Goal: Find contact information: Find contact information

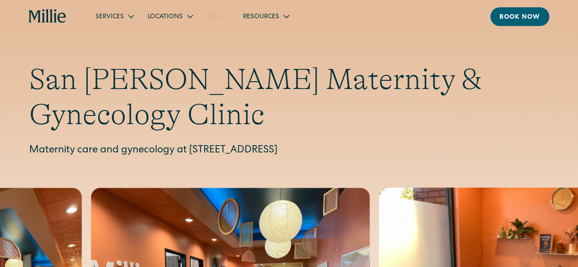
click at [212, 10] on link "About" at bounding box center [217, 16] width 37 height 15
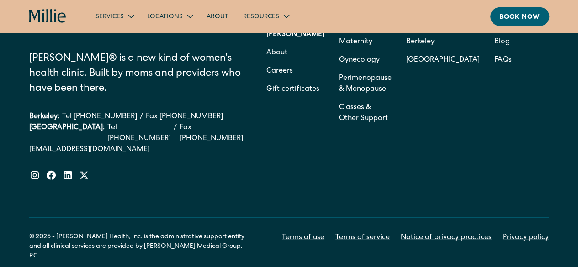
scroll to position [2969, 0]
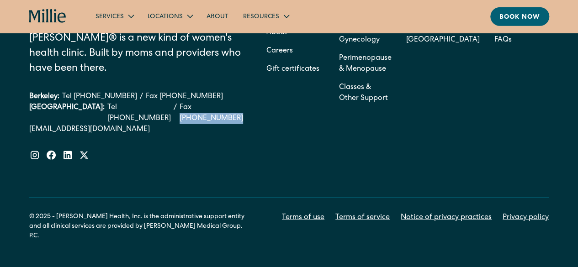
drag, startPoint x: 196, startPoint y: 114, endPoint x: 152, endPoint y: 114, distance: 44.3
click at [152, 114] on div "South Bay: Tel (408) 762-5855 / Fax (408) 377-2107" at bounding box center [136, 113] width 214 height 22
copy link "(408) 377-2107"
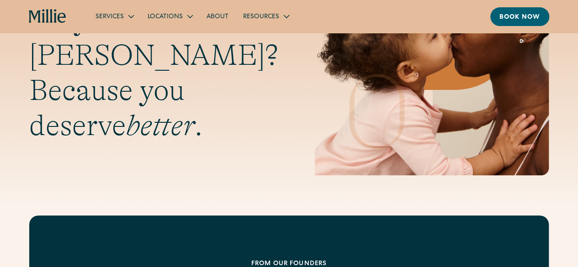
scroll to position [0, 0]
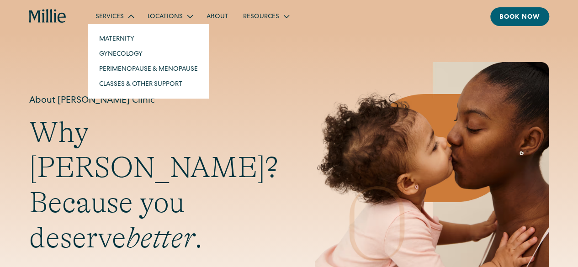
click at [114, 9] on div "Services" at bounding box center [114, 16] width 52 height 15
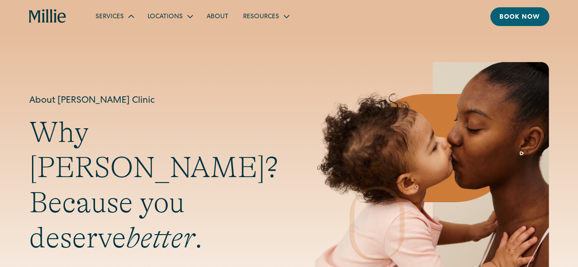
click at [114, 11] on div "Services" at bounding box center [114, 16] width 52 height 15
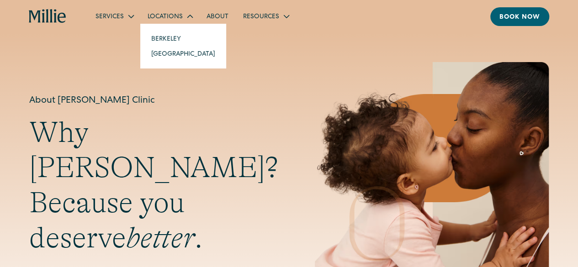
click at [161, 16] on div "Locations" at bounding box center [165, 17] width 35 height 10
click at [164, 52] on link "[GEOGRAPHIC_DATA]" at bounding box center [183, 53] width 79 height 15
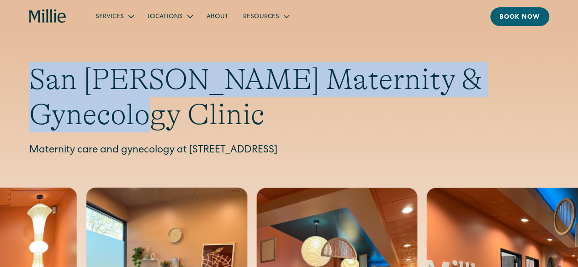
drag, startPoint x: 540, startPoint y: 83, endPoint x: 31, endPoint y: 77, distance: 508.8
click at [31, 77] on h1 "San Jose Maternity & Gynecology Clinic" at bounding box center [288, 97] width 519 height 70
copy h1 "San Jose Maternity & Gynecology Clinic"
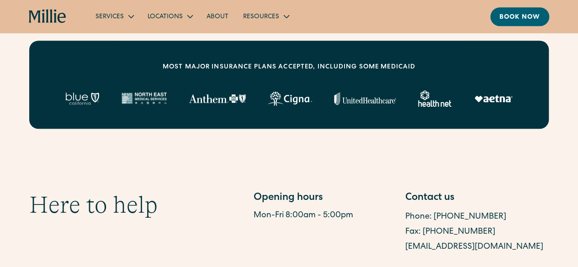
scroll to position [411, 0]
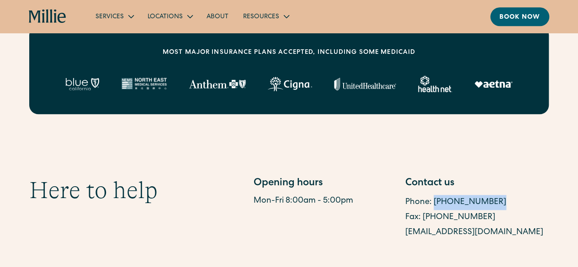
drag, startPoint x: 492, startPoint y: 169, endPoint x: 434, endPoint y: 171, distance: 58.5
click at [434, 195] on div "Phone: (408) 762-5855" at bounding box center [476, 202] width 143 height 15
copy link "(408) 762-5855"
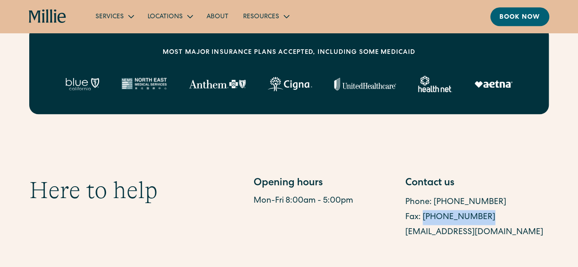
drag, startPoint x: 484, startPoint y: 179, endPoint x: 422, endPoint y: 179, distance: 62.1
click at [422, 210] on div "Fax: (408) 337-2107" at bounding box center [476, 217] width 143 height 15
copy link "(408) 337-2107"
drag, startPoint x: 524, startPoint y: 196, endPoint x: 402, endPoint y: 198, distance: 122.4
click at [402, 198] on div "Opening hours Mon-Fri 8:00am - 5:00pm Contact us Phone: (408) 762-5855 Fax: (40…" at bounding box center [400, 208] width 295 height 64
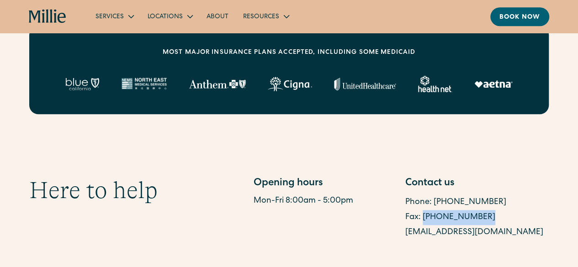
copy link "sanjosesupport@millieclinic.com"
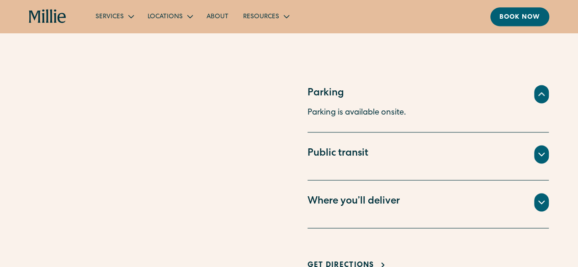
scroll to position [548, 0]
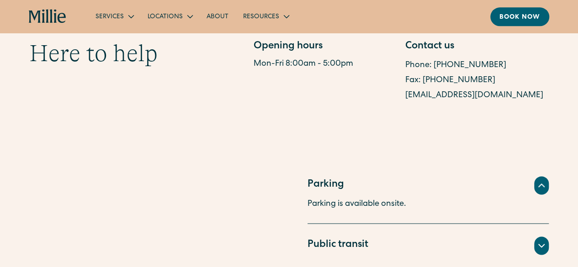
click at [338, 93] on section "Here to help Opening hours Mon-Fri 8:00am - 5:00pm Contact us Phone: (408) 762-…" at bounding box center [289, 71] width 578 height 152
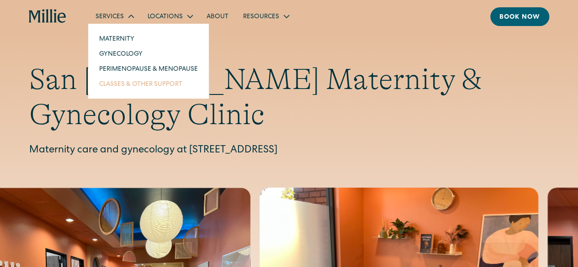
click at [149, 84] on link "Classes & Other Support" at bounding box center [148, 83] width 113 height 15
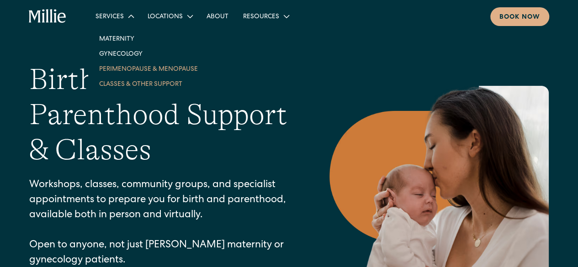
click at [121, 72] on link "Perimenopause & Menopause" at bounding box center [148, 68] width 113 height 15
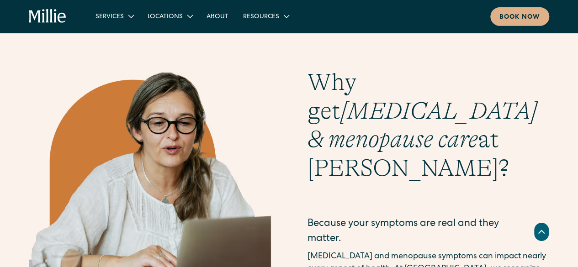
scroll to position [1416, 0]
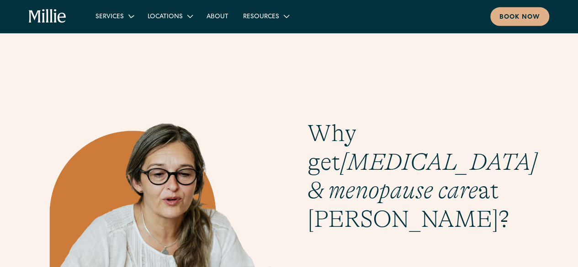
click at [35, 16] on icon "home" at bounding box center [47, 16] width 37 height 15
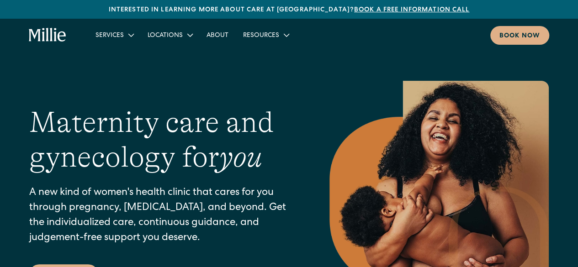
click at [257, 99] on div "Maternity care and gynecology for you A new kind of women's health clinic that …" at bounding box center [288, 195] width 519 height 228
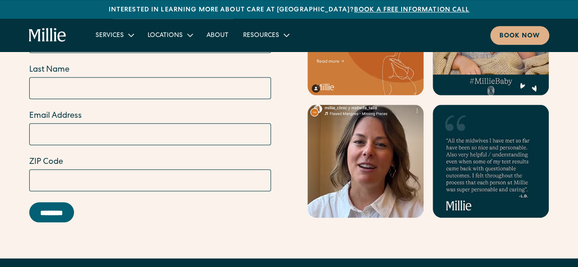
scroll to position [3820, 0]
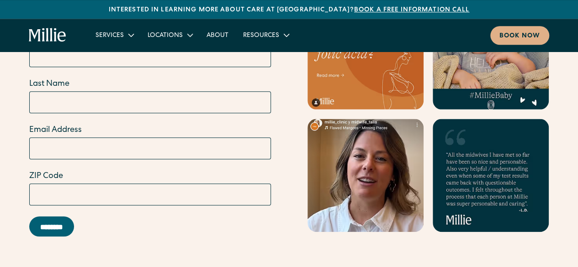
click at [364, 125] on link at bounding box center [365, 175] width 116 height 113
